Goal: Task Accomplishment & Management: Use online tool/utility

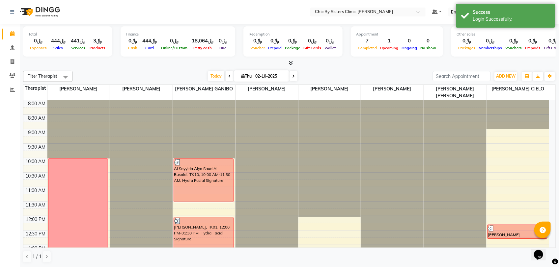
scroll to position [206, 0]
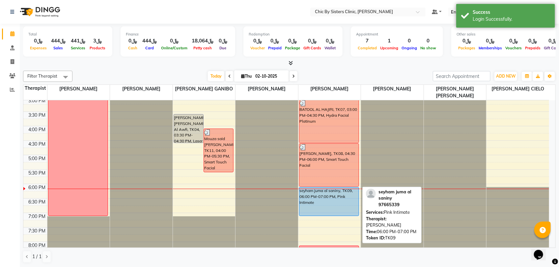
click at [323, 195] on div "seyham juma al saniny, TK09, 06:00 PM-07:00 PM, Pink Intimate" at bounding box center [329, 202] width 60 height 28
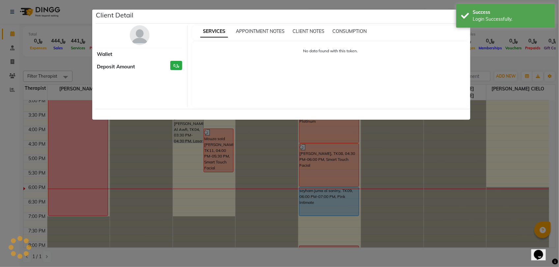
select select "5"
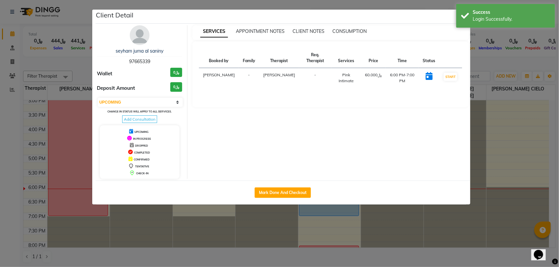
click at [143, 63] on span "97665339" at bounding box center [139, 62] width 21 height 6
copy span "97665339"
click at [65, 65] on ngb-modal-window "Client Detail seyham juma al saniny 97665339 Wallet ﷼0 Deposit Amount ﷼0 Select…" at bounding box center [279, 133] width 559 height 267
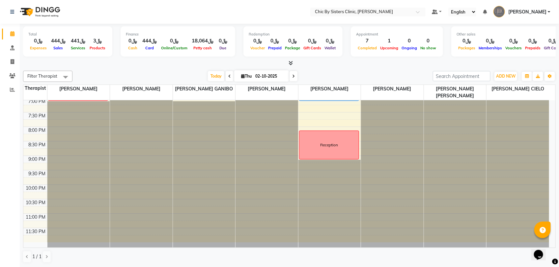
scroll to position [239, 0]
